Goal: Find specific page/section: Find specific page/section

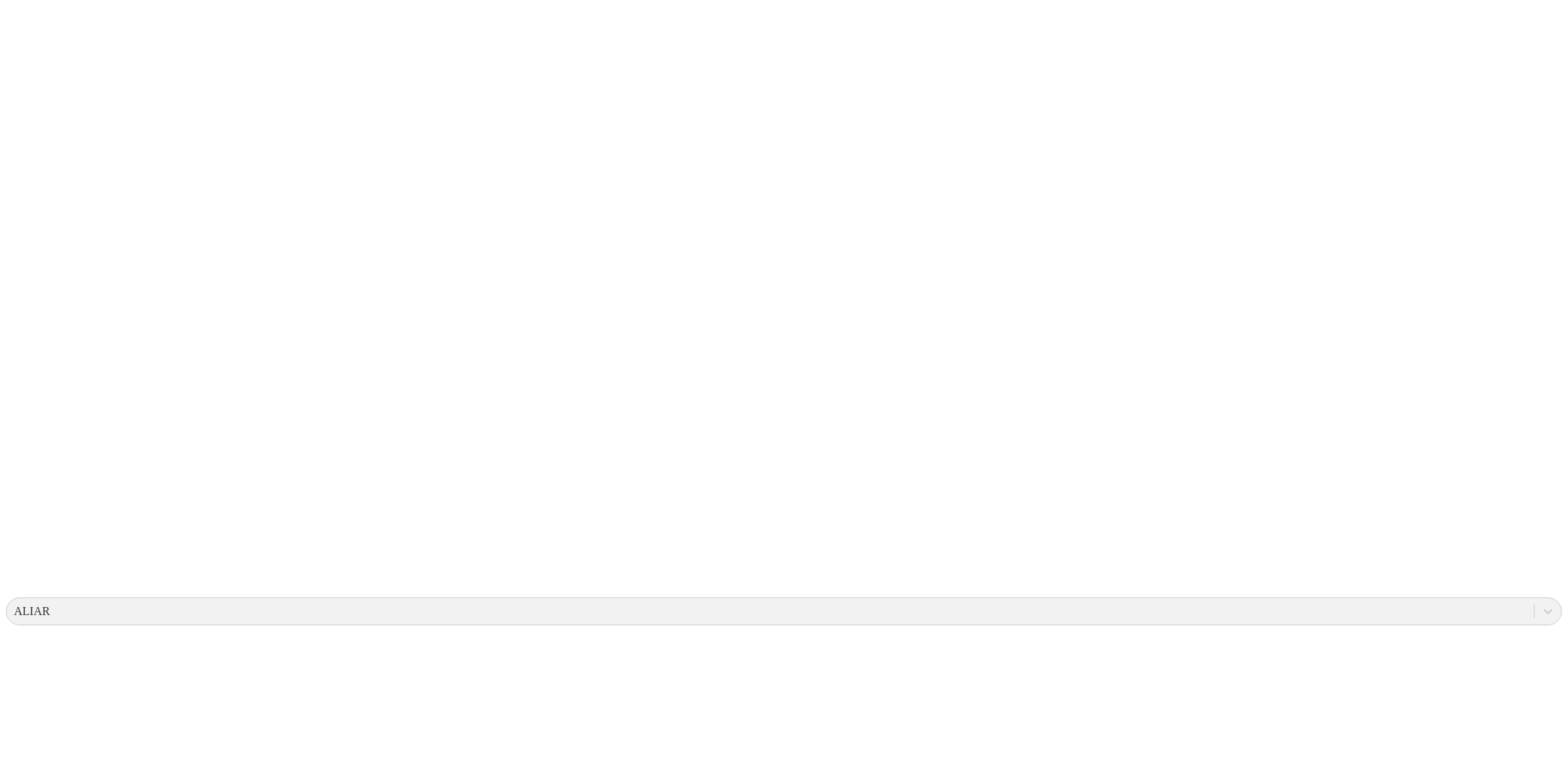
click at [23, 27] on icon at bounding box center [28, 300] width 46 height 588
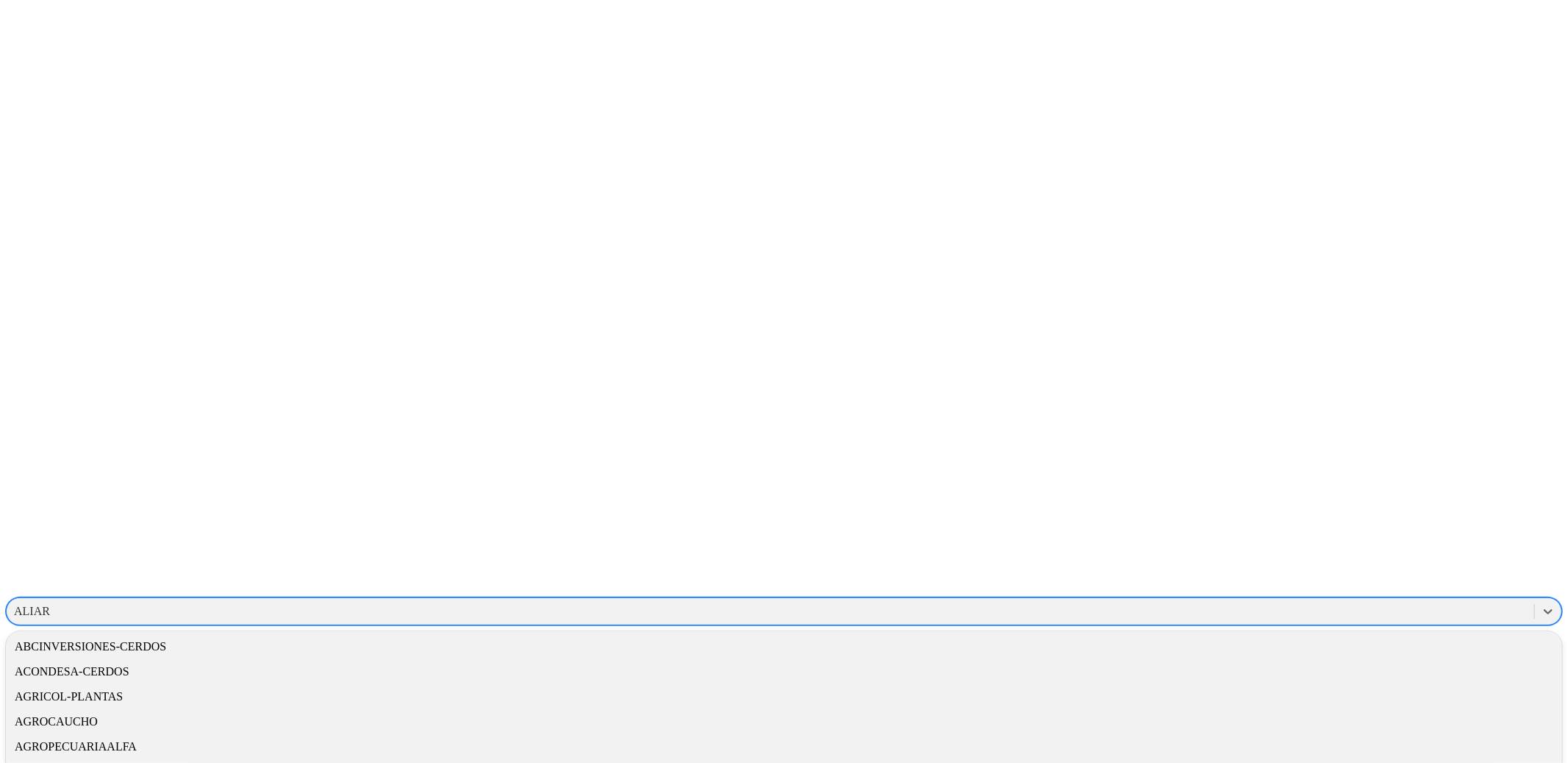
click at [1378, 600] on div "ALIAR" at bounding box center [770, 611] width 1528 height 22
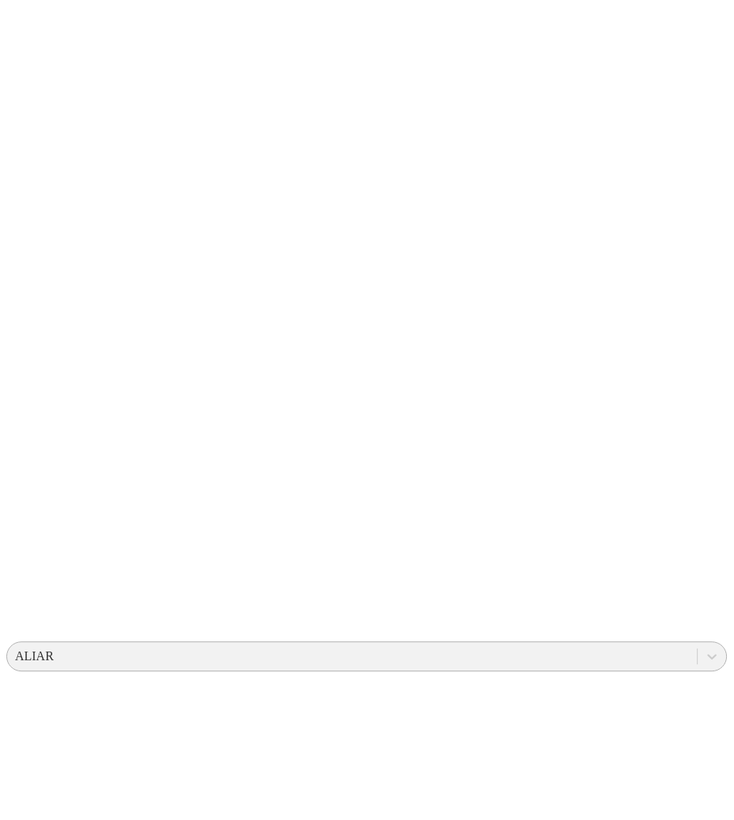
click at [458, 645] on div "ALIAR" at bounding box center [352, 657] width 690 height 24
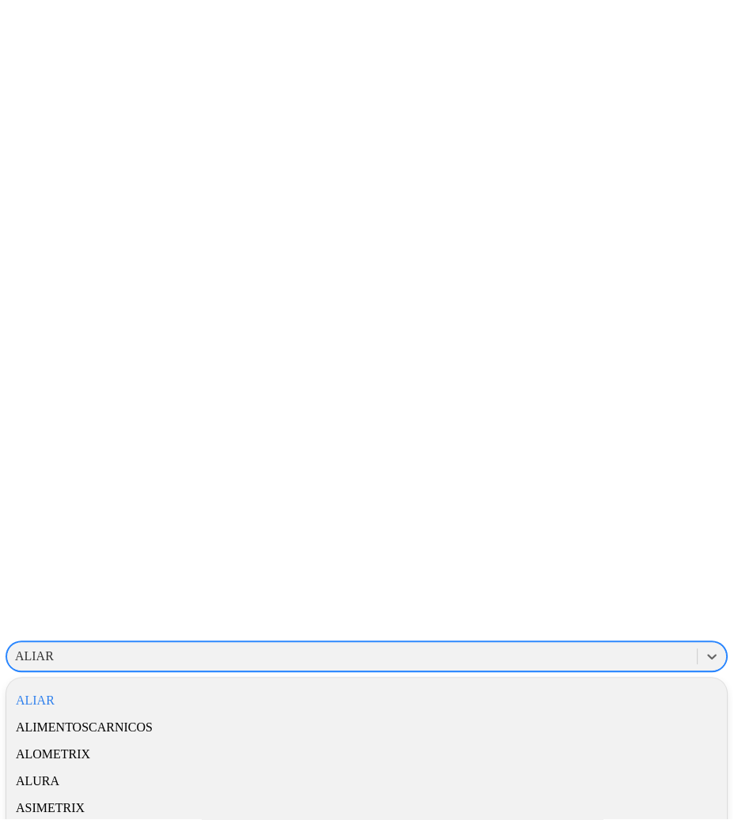
scroll to position [296, 0]
click at [515, 708] on div "ALIMENTOSCARNICOS" at bounding box center [366, 721] width 721 height 27
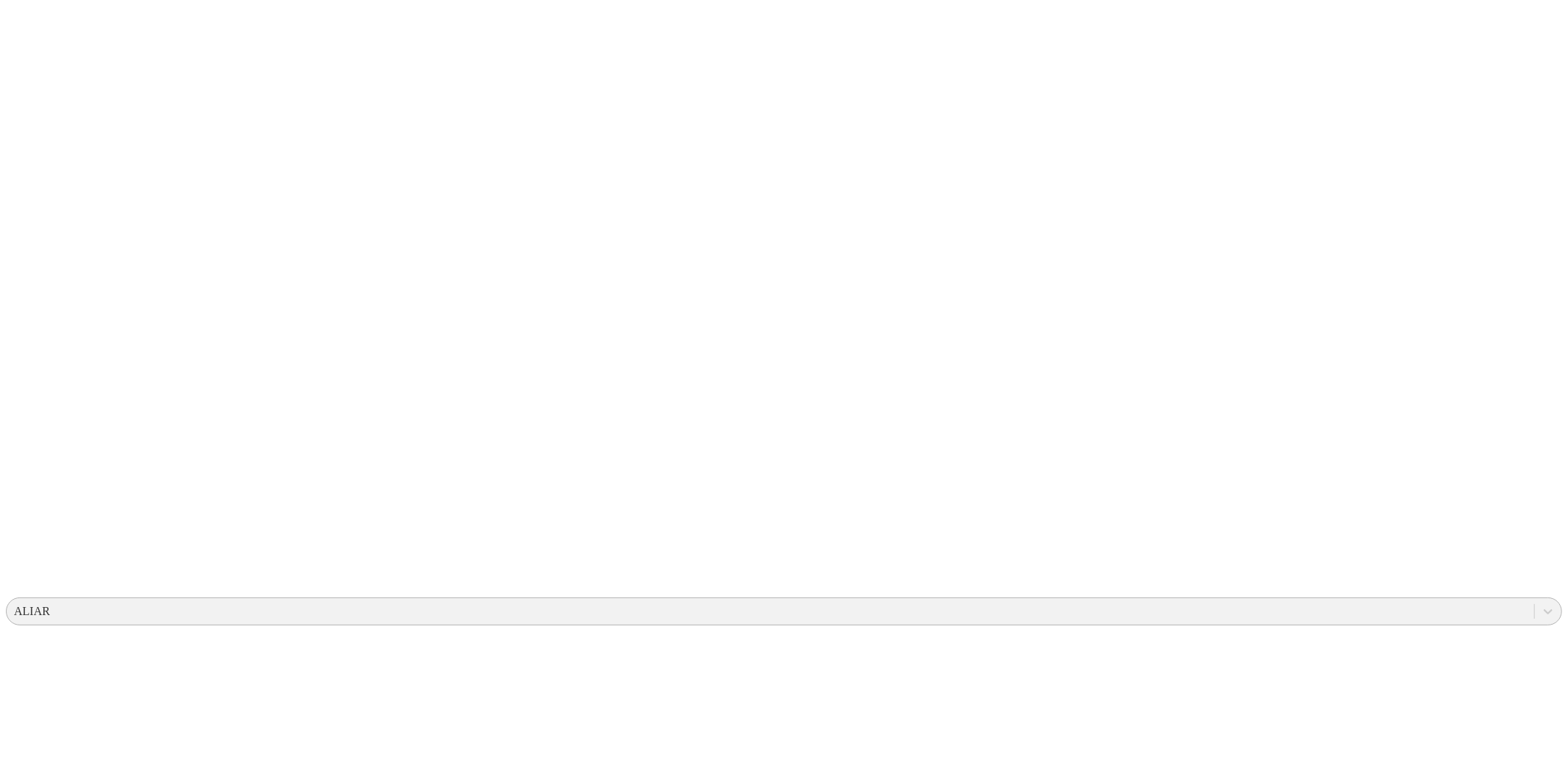
click at [1288, 600] on div "ALIAR" at bounding box center [770, 611] width 1528 height 22
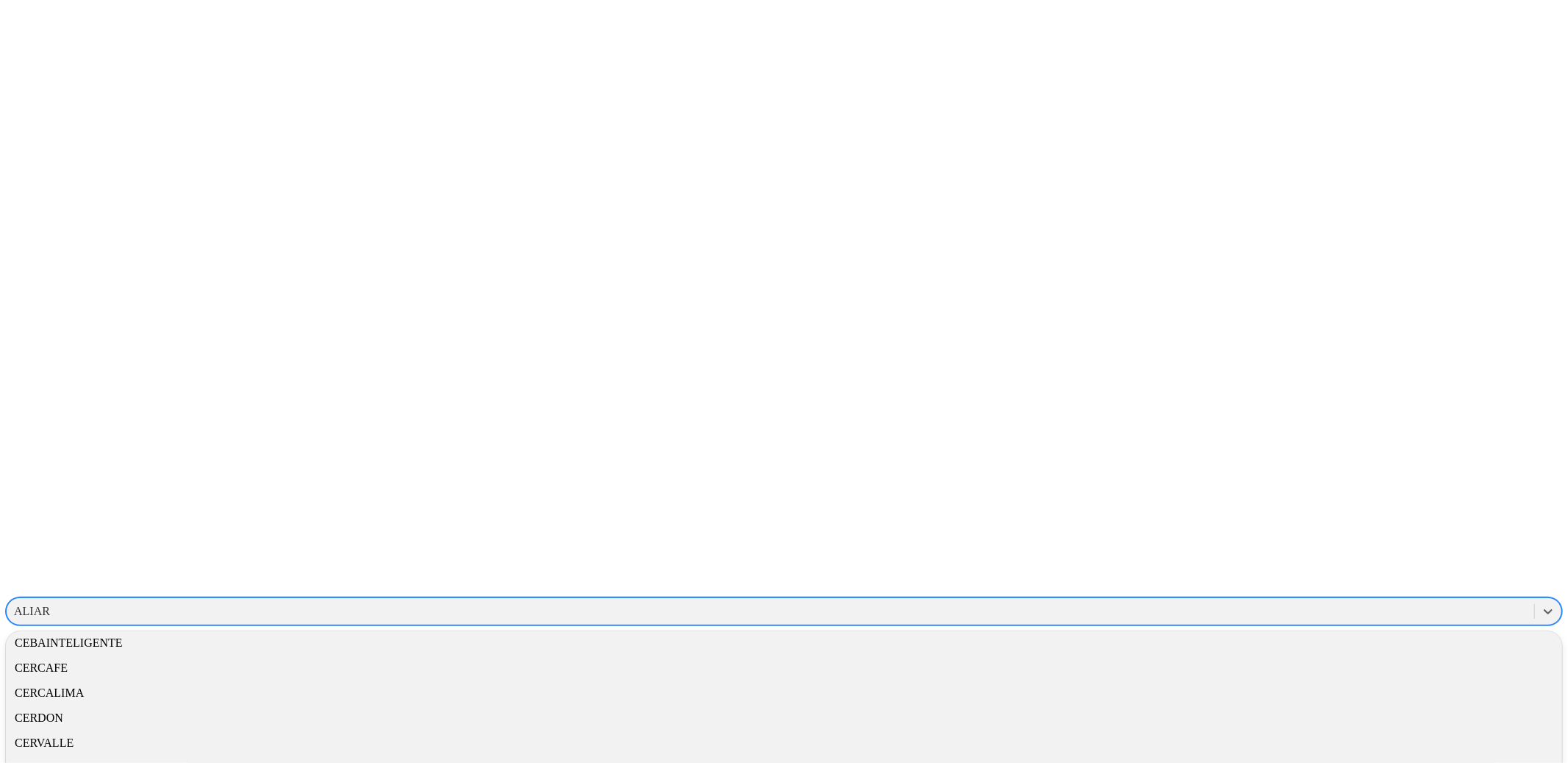
scroll to position [630, 2]
click at [1347, 598] on div "[GEOGRAPHIC_DATA]" at bounding box center [783, 610] width 1556 height 25
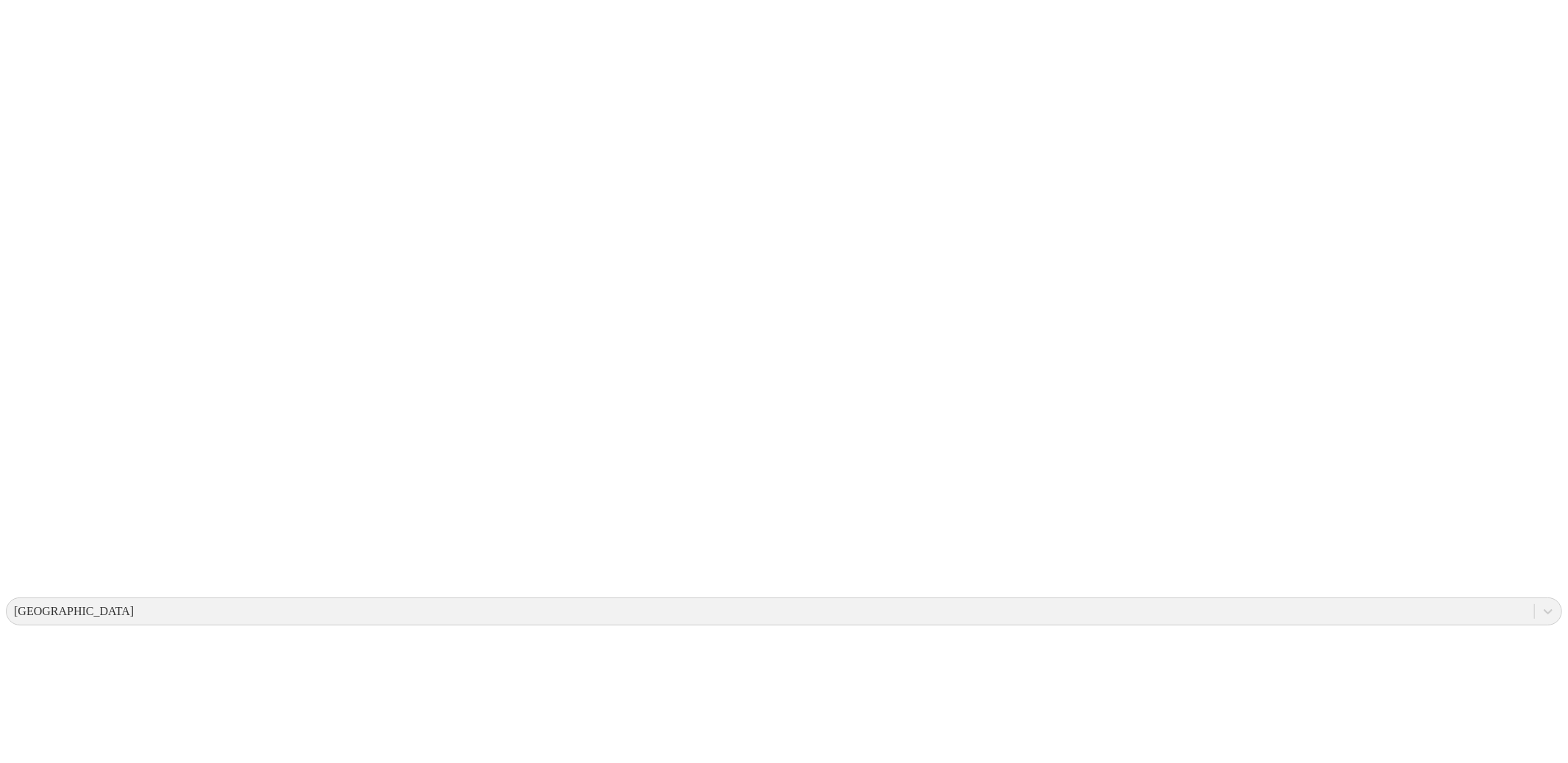
click at [1541, 604] on icon at bounding box center [1548, 611] width 15 height 15
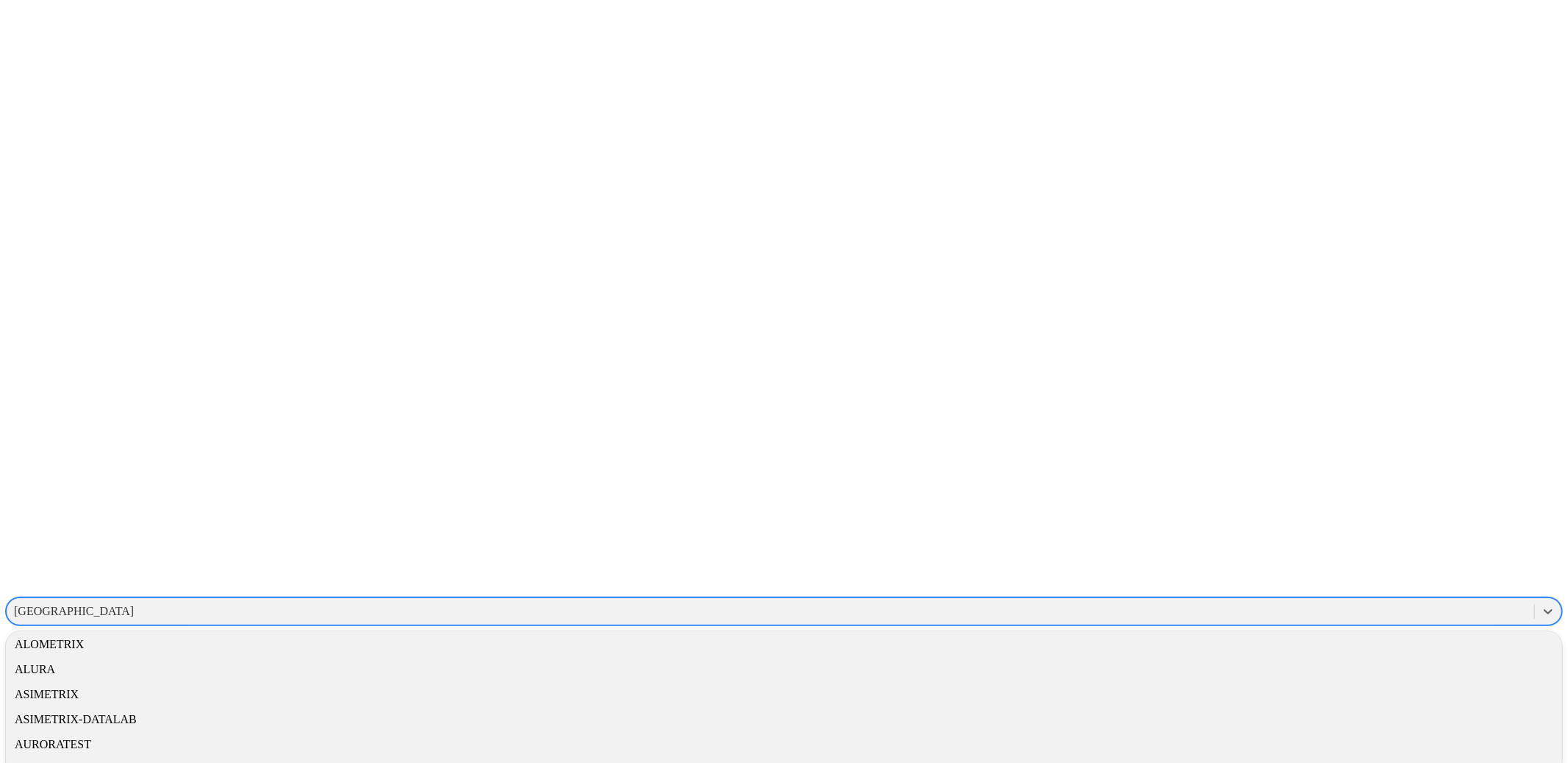
scroll to position [328, 0]
click at [1326, 606] on div "ALIMENTOSCARNICOS" at bounding box center [783, 618] width 1556 height 25
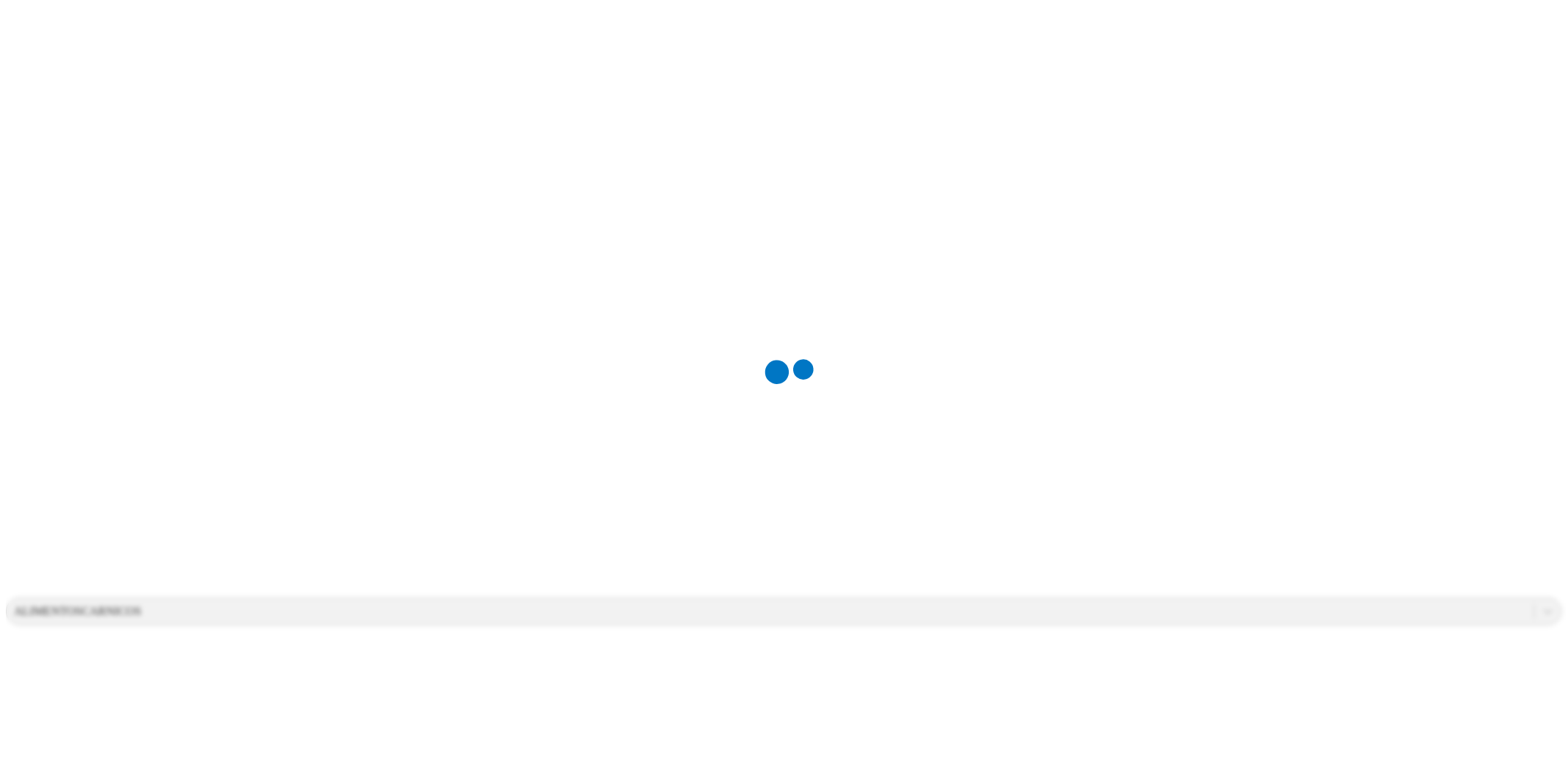
scroll to position [2, 0]
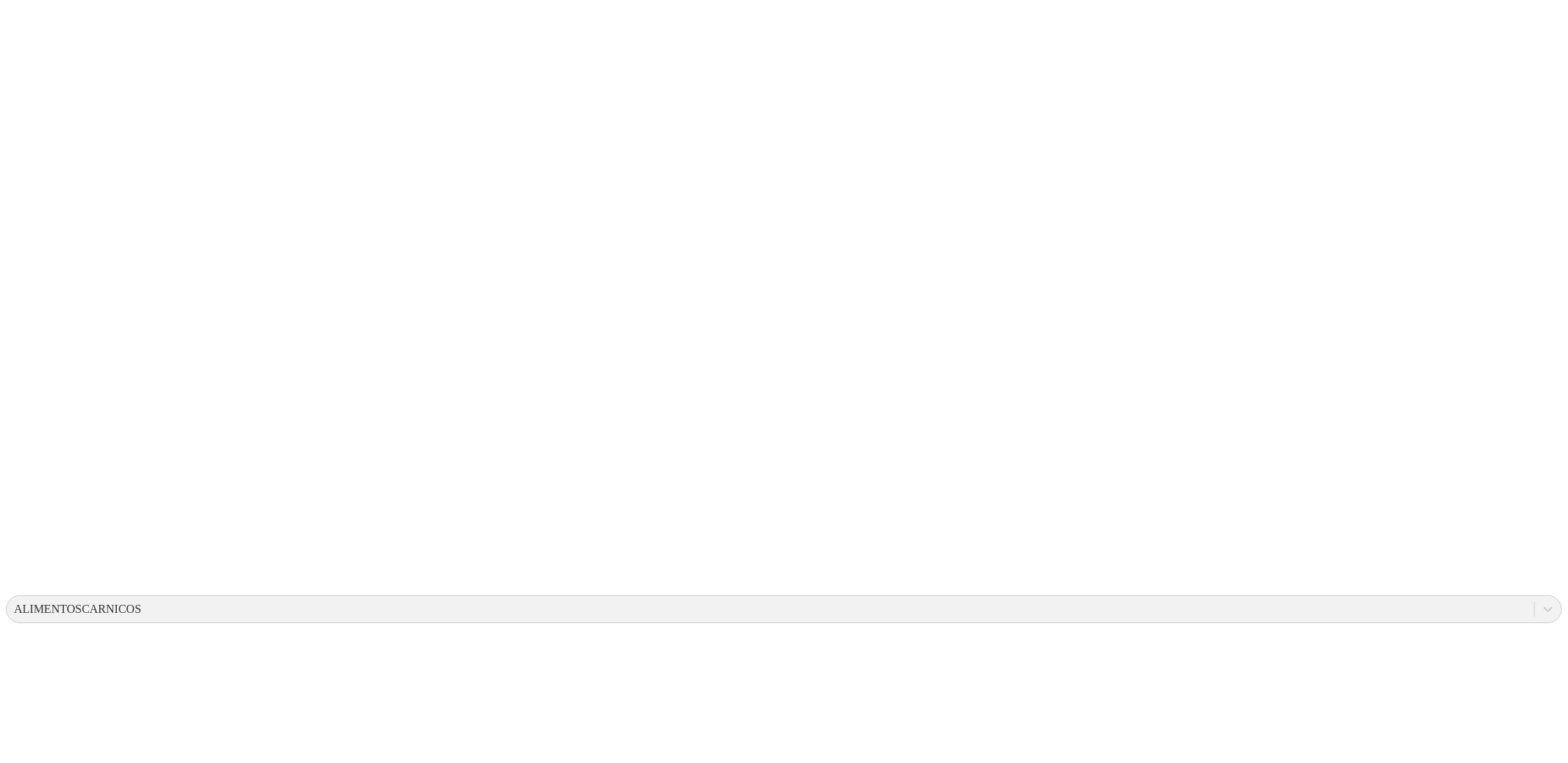
scroll to position [6, 0]
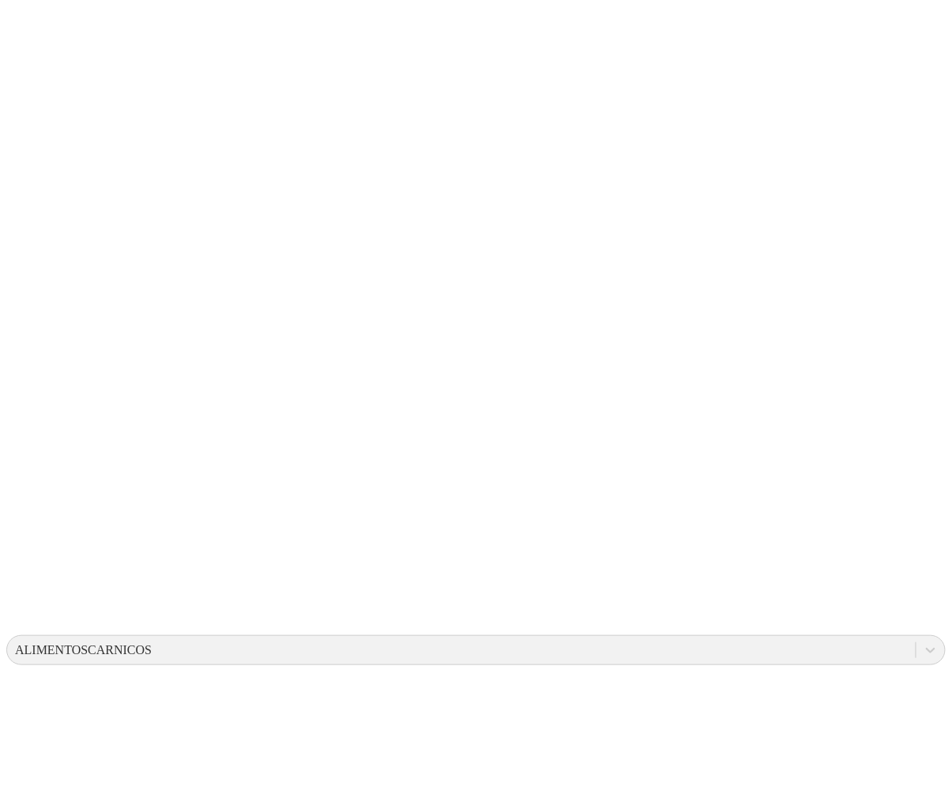
drag, startPoint x: 582, startPoint y: 157, endPoint x: 669, endPoint y: 142, distance: 88.1
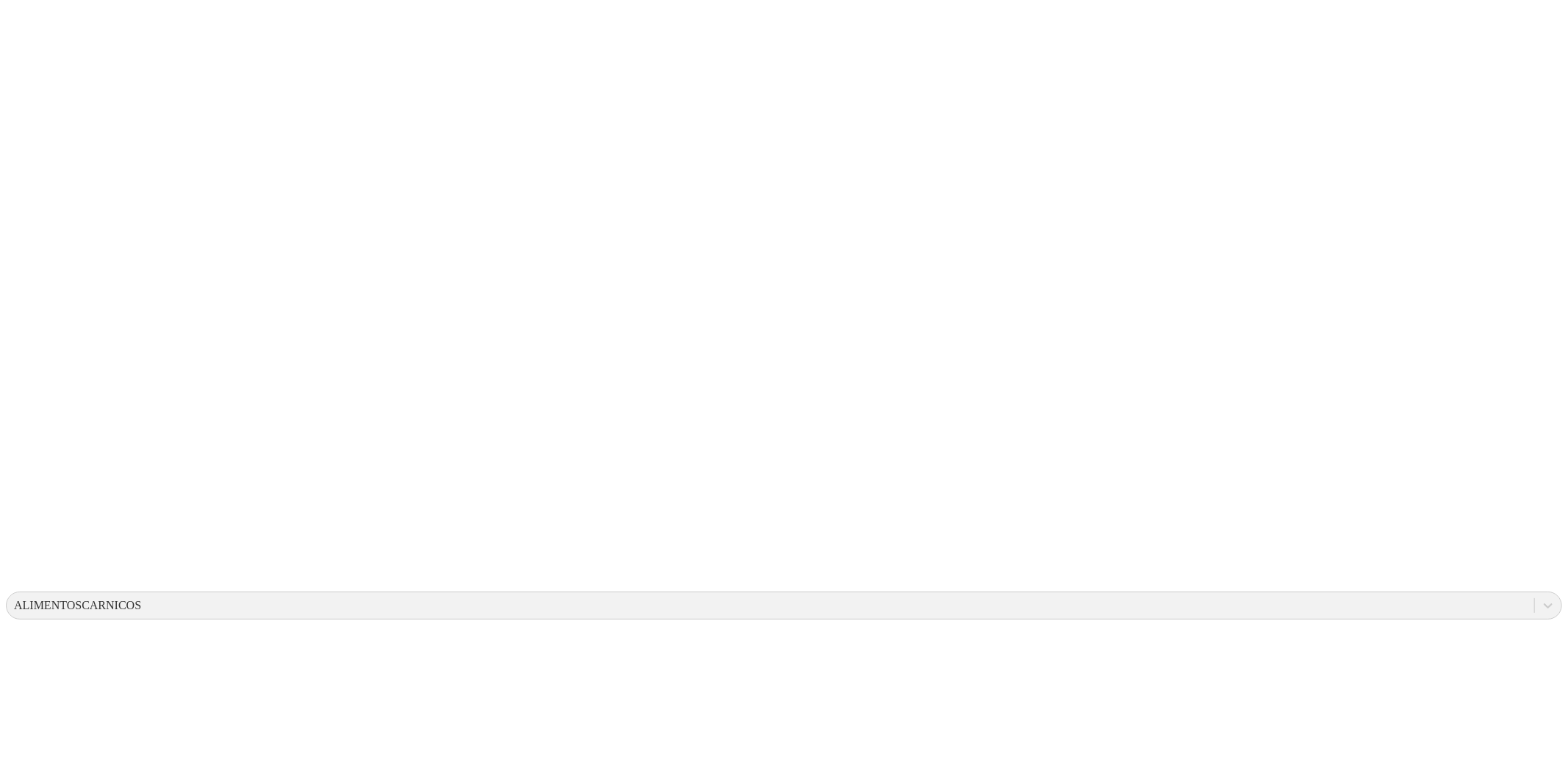
scroll to position [8, 0]
